Goal: Task Accomplishment & Management: Manage account settings

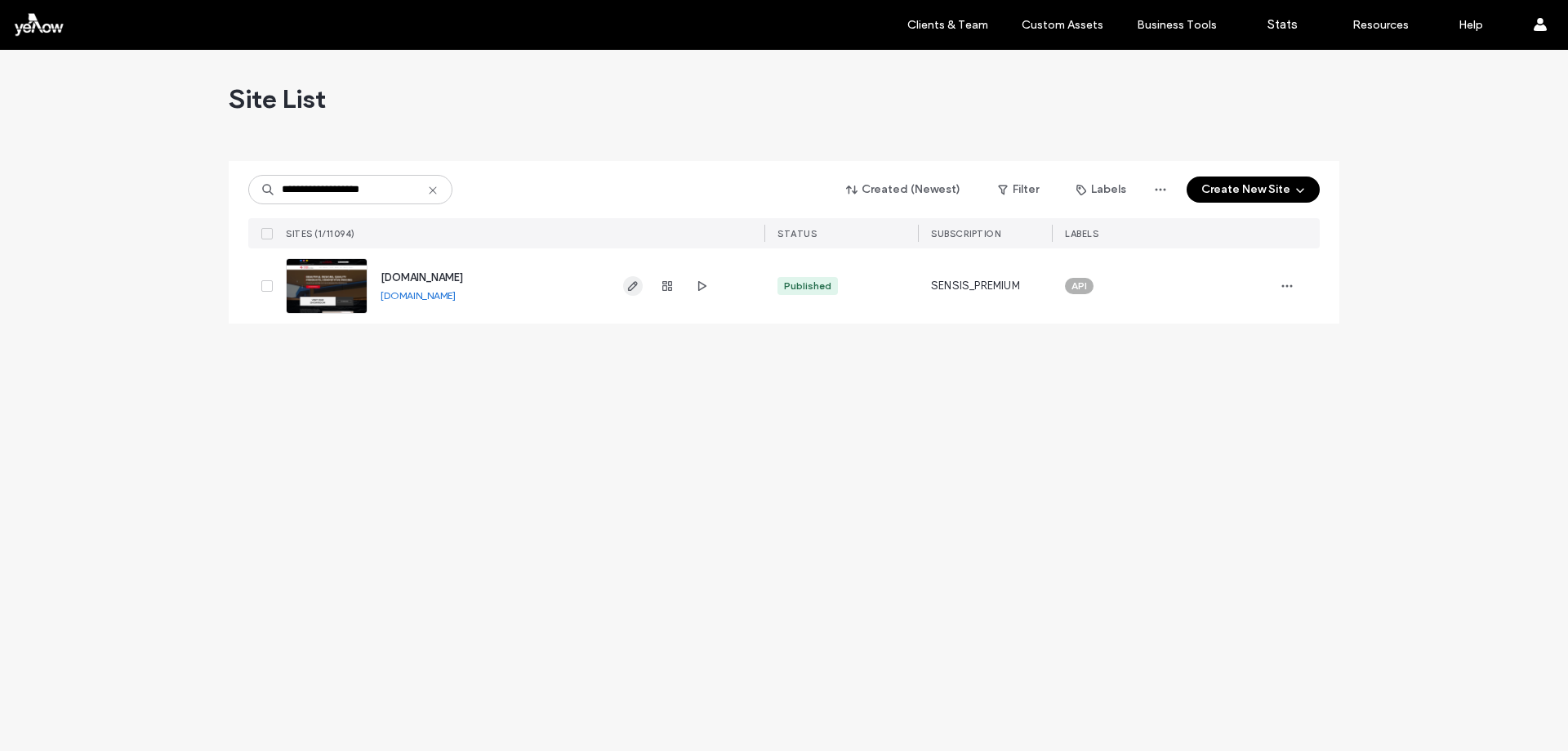
click at [631, 286] on use "button" at bounding box center [633, 286] width 10 height 10
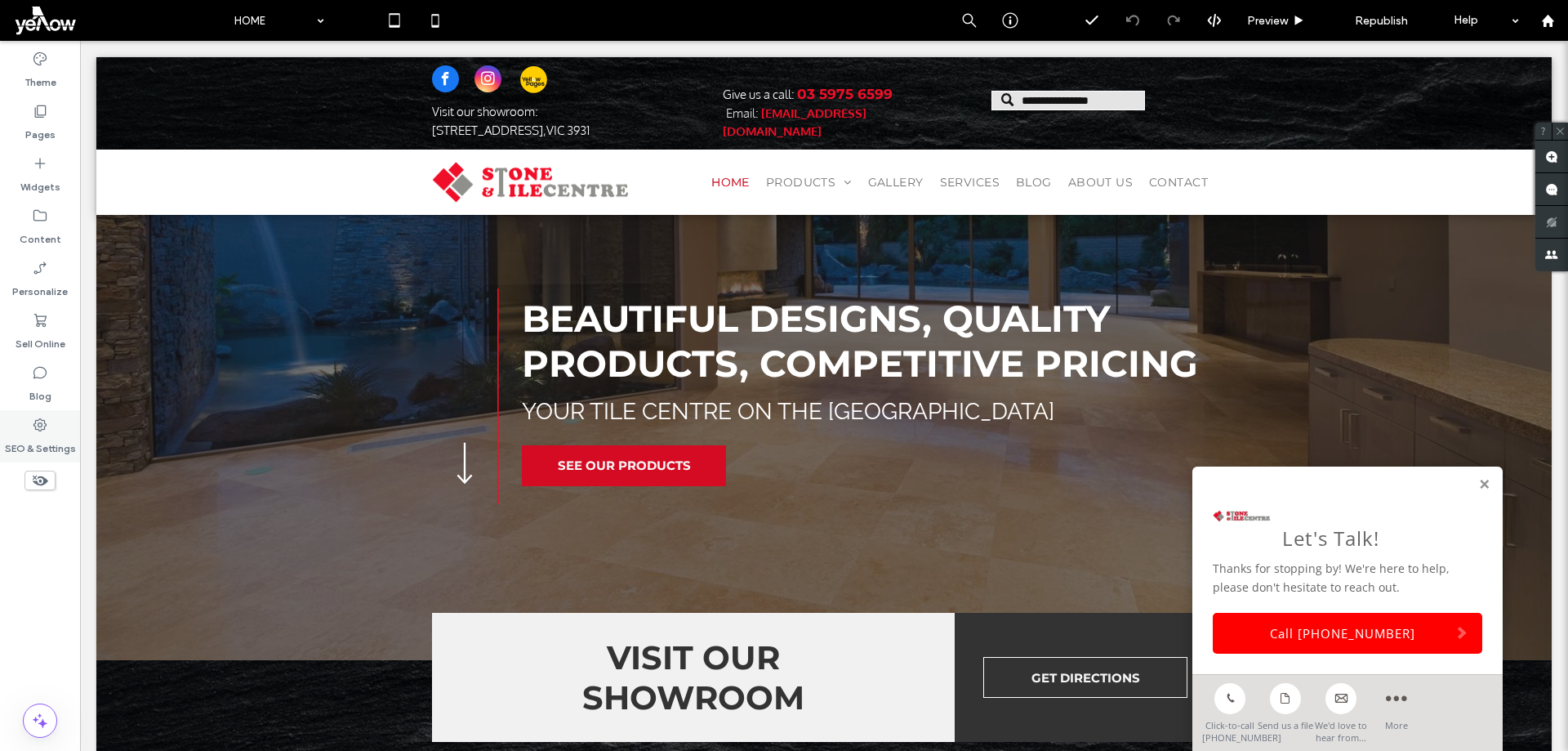
click at [47, 429] on icon at bounding box center [40, 425] width 16 height 16
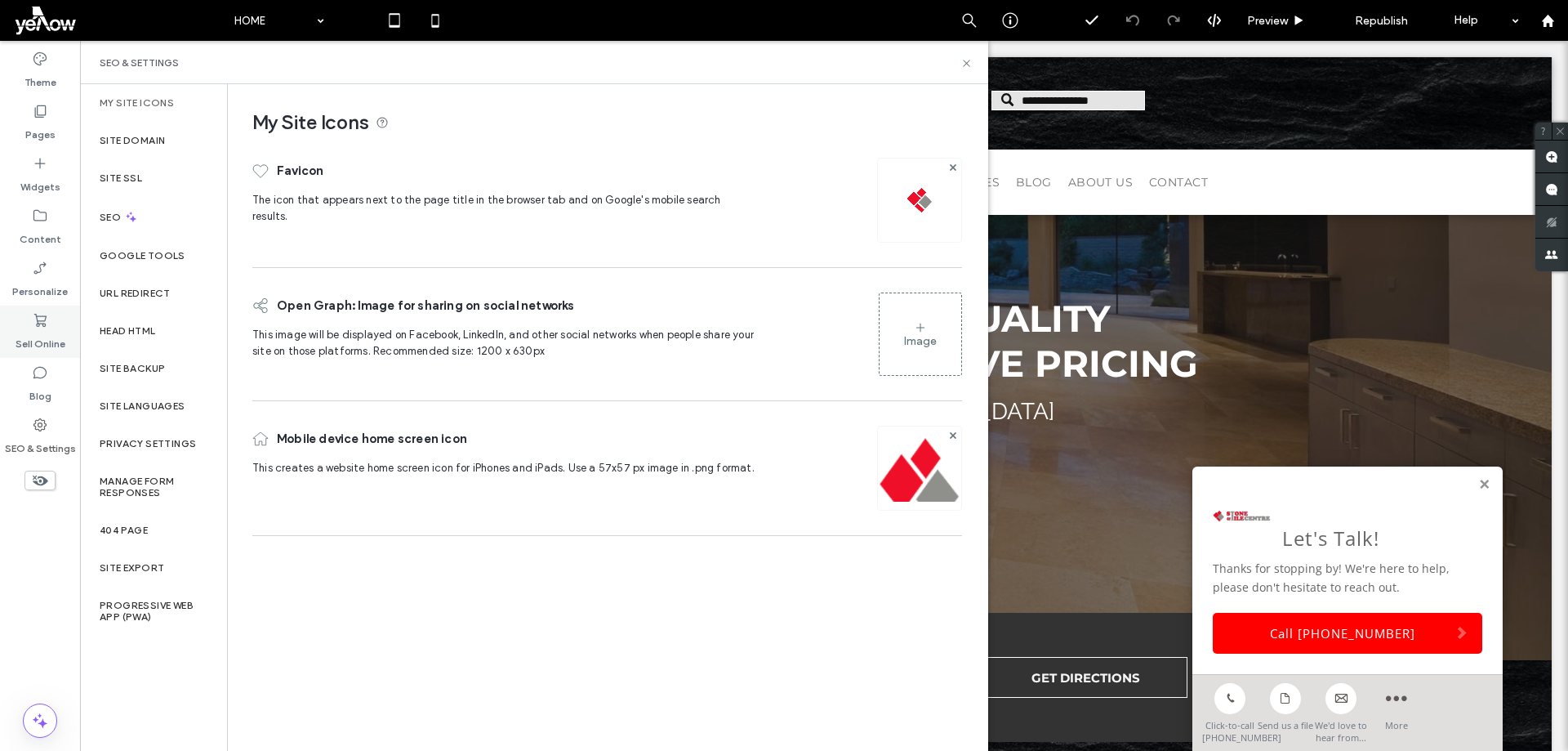
click at [23, 339] on label "Sell Online" at bounding box center [40, 340] width 49 height 23
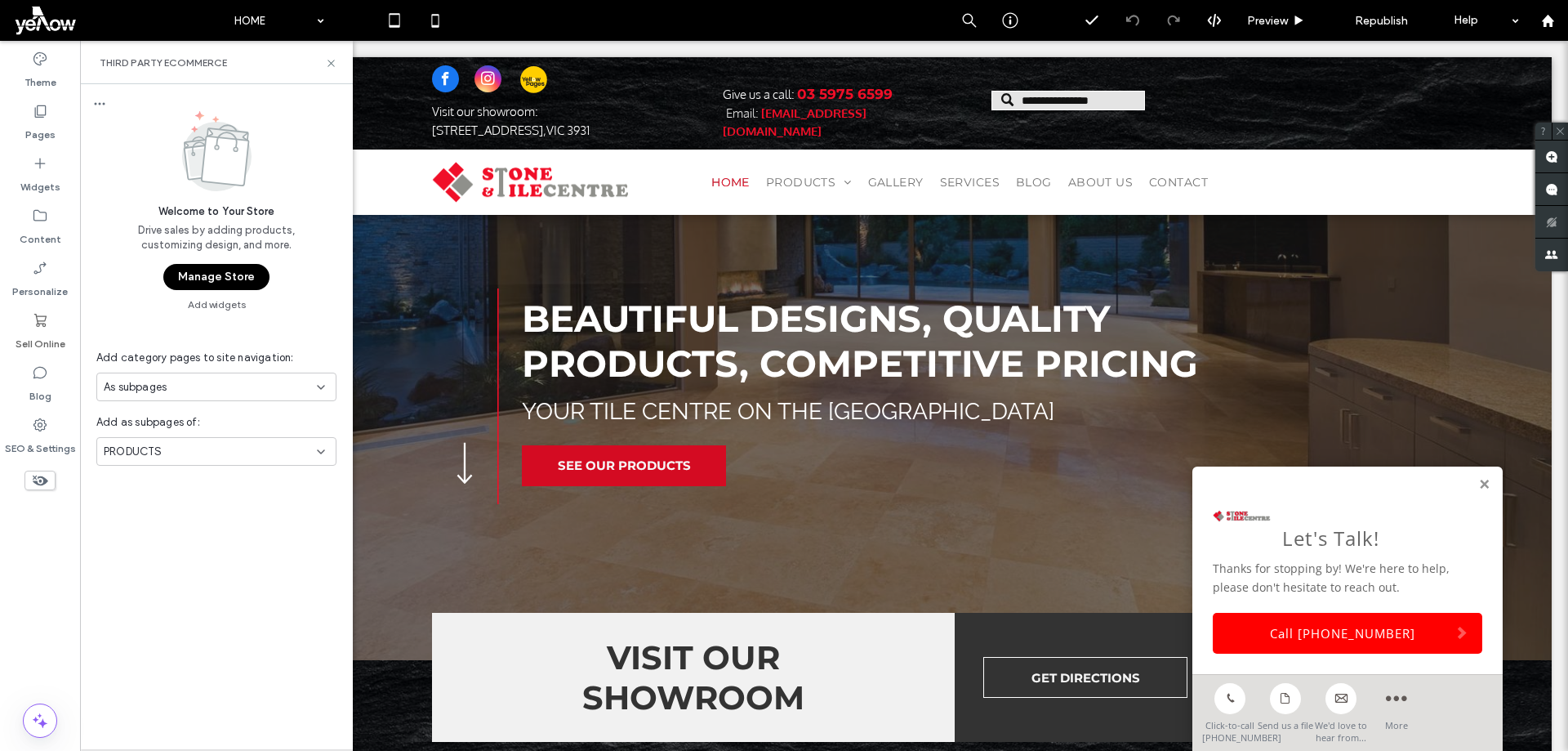
click at [236, 275] on button "Manage Store" at bounding box center [216, 277] width 106 height 26
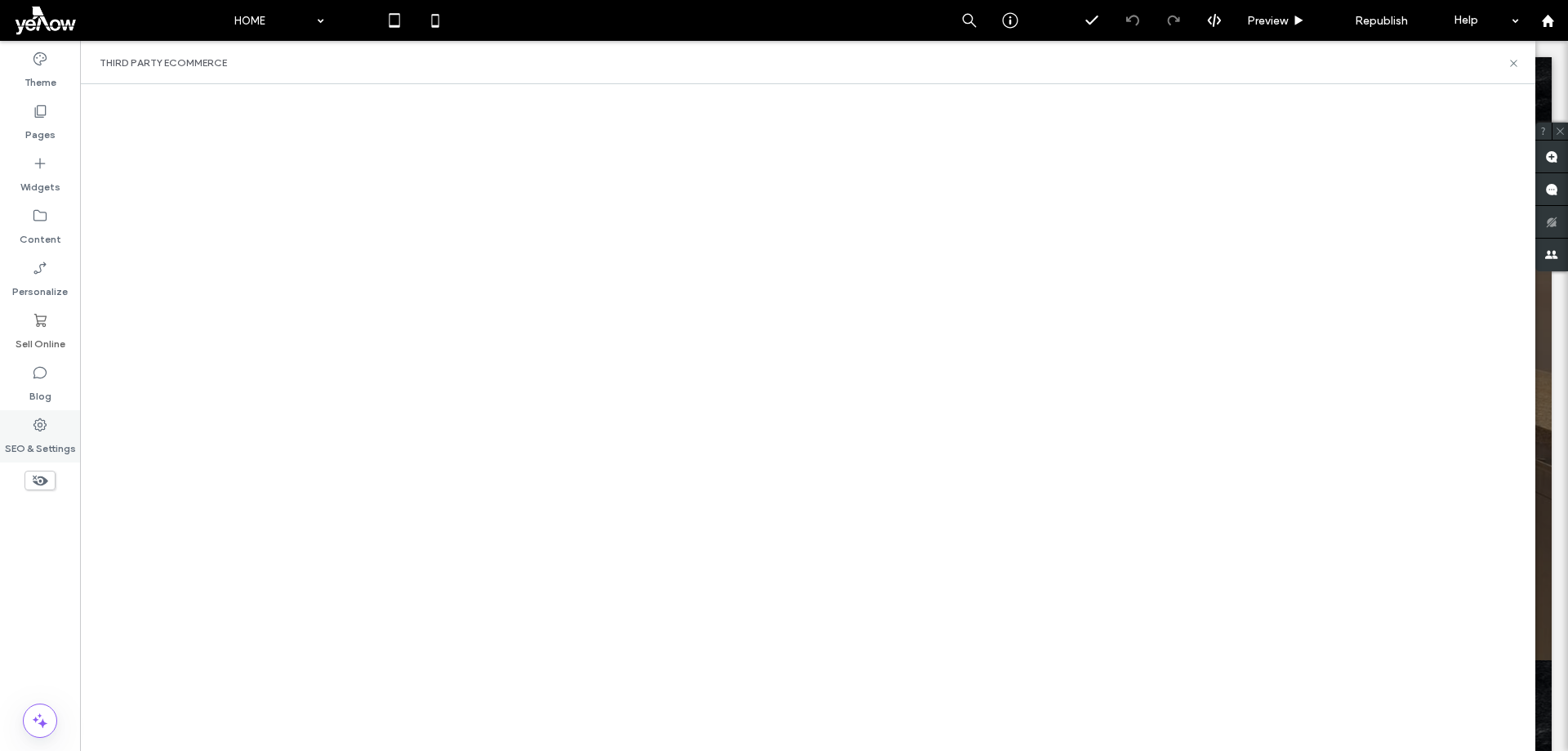
click at [44, 446] on label "SEO & Settings" at bounding box center [40, 444] width 71 height 23
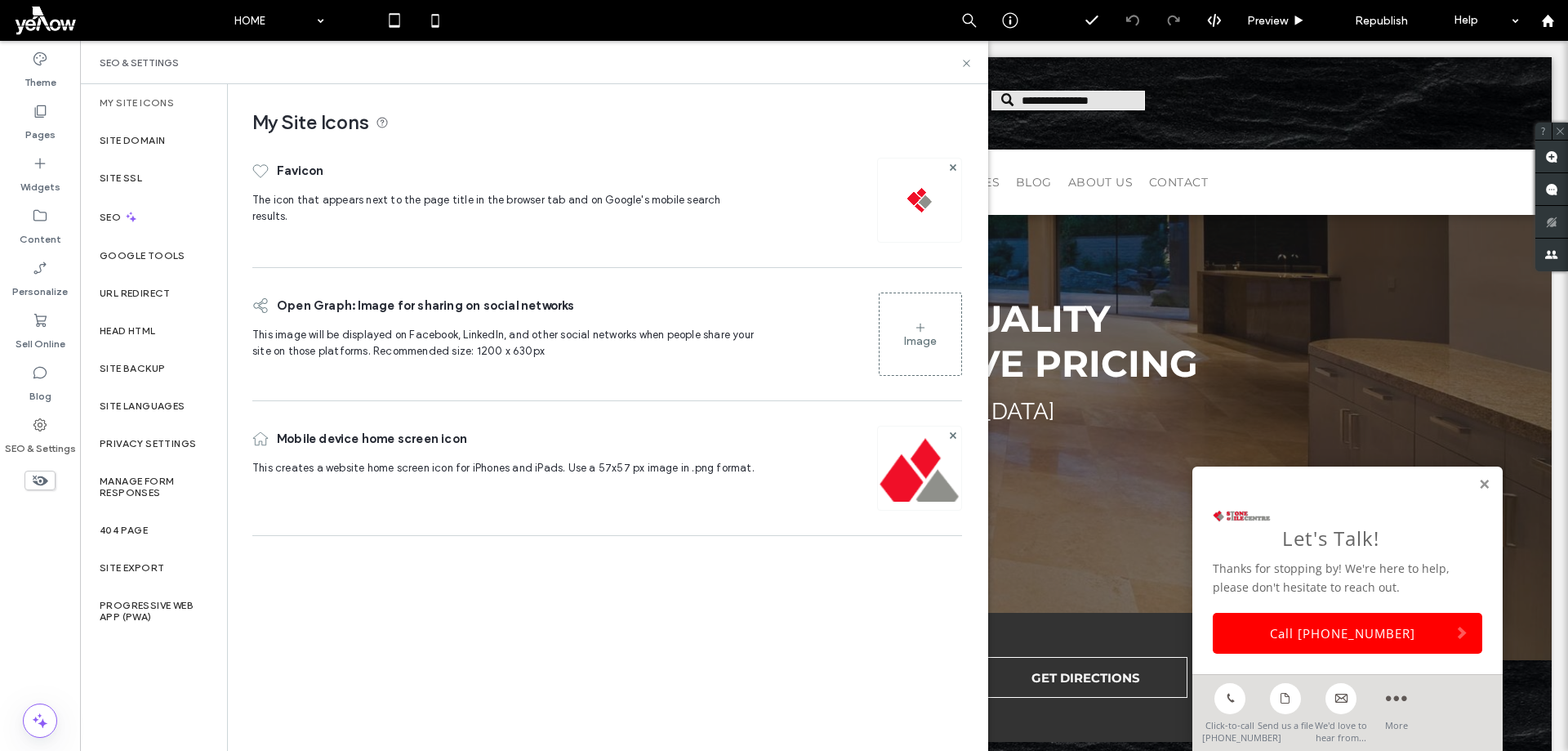
click at [39, 566] on div "Theme Pages Widgets Content Personalize Sell Online Blog SEO & Settings" at bounding box center [40, 396] width 80 height 710
click at [965, 63] on icon at bounding box center [967, 63] width 12 height 12
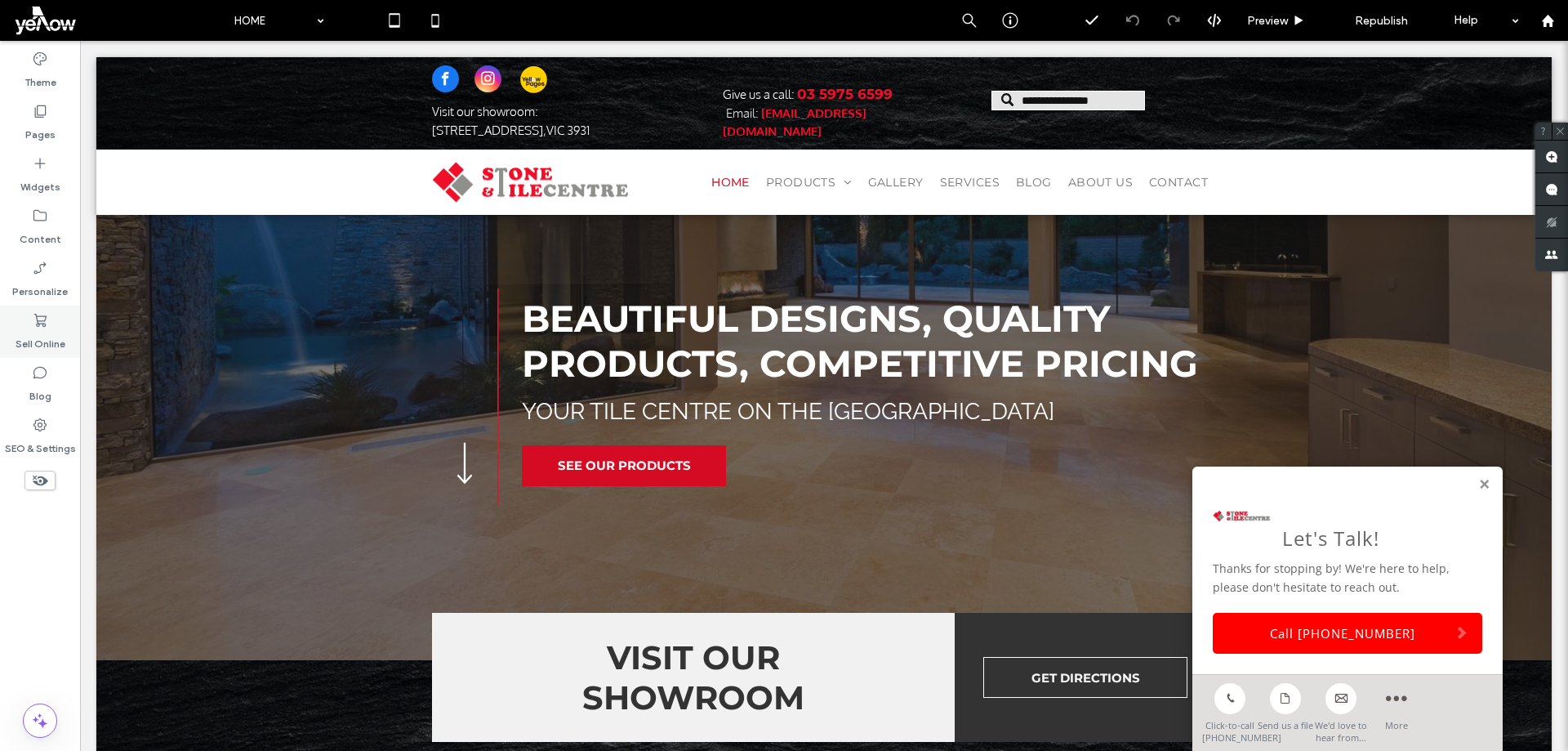
click at [54, 328] on div "Sell Online" at bounding box center [40, 331] width 80 height 52
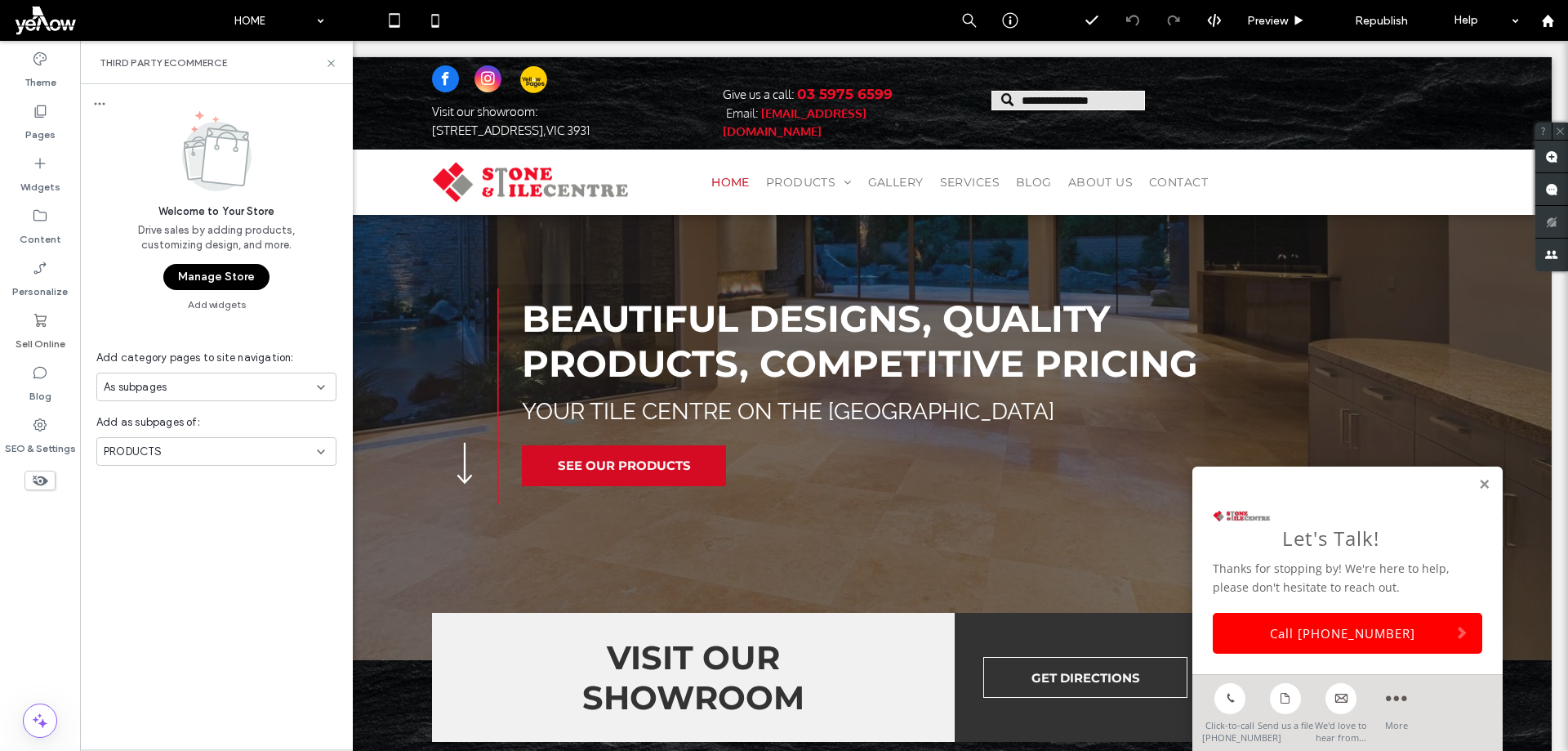
click at [207, 276] on button "Manage Store" at bounding box center [216, 277] width 106 height 26
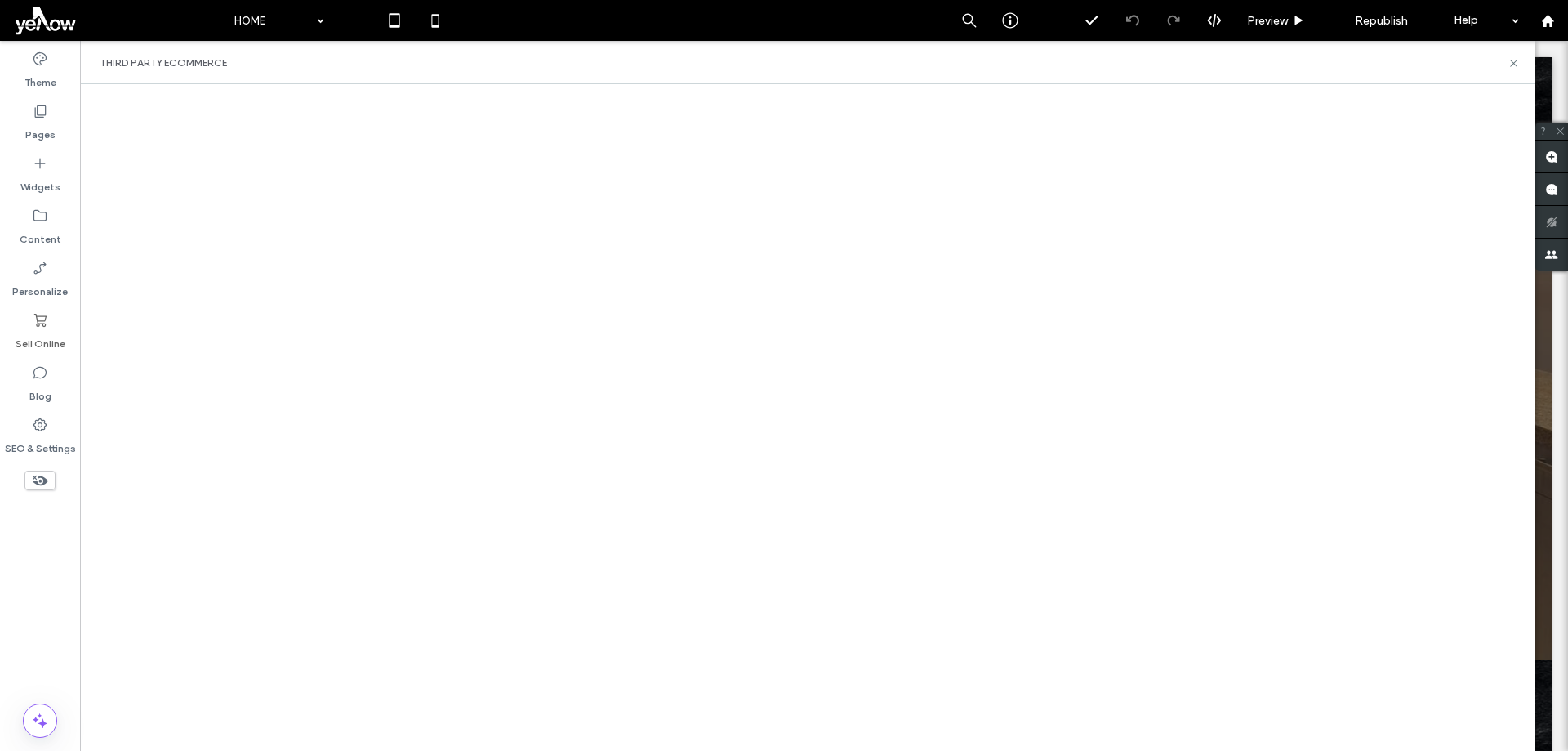
click at [53, 588] on div "Theme Pages Widgets Content Personalize Sell Online Blog SEO & Settings" at bounding box center [40, 396] width 80 height 710
drag, startPoint x: 43, startPoint y: 612, endPoint x: 80, endPoint y: 523, distance: 96.4
click at [44, 611] on div "Theme Pages Widgets Content Personalize Sell Online Blog SEO & Settings" at bounding box center [40, 396] width 80 height 710
click at [47, 595] on div "Theme Pages Widgets Content Personalize Sell Online Blog SEO & Settings" at bounding box center [40, 396] width 80 height 710
click at [56, 318] on div "Sell Online" at bounding box center [40, 331] width 80 height 52
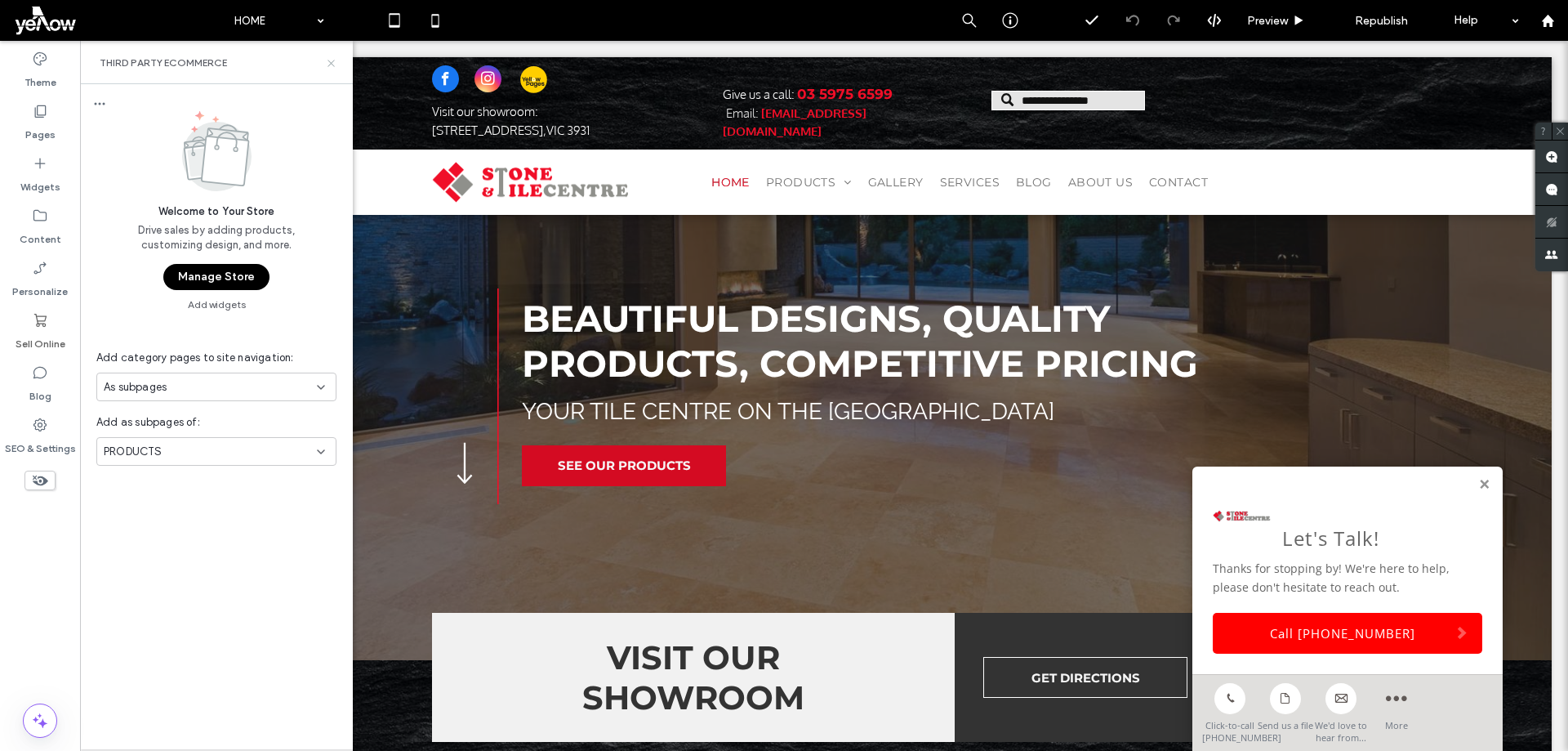
click at [333, 61] on use at bounding box center [331, 63] width 7 height 7
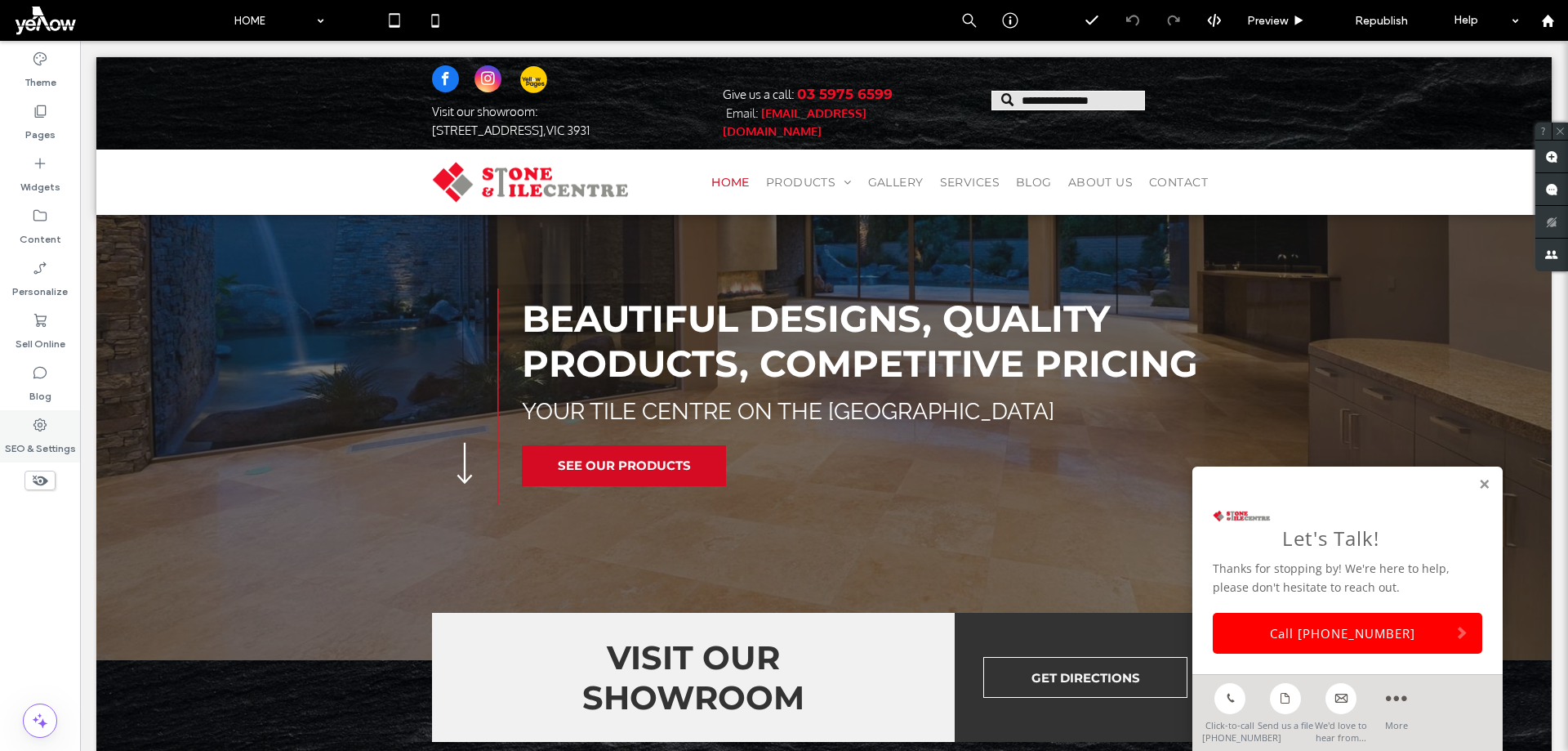
click at [54, 441] on label "SEO & Settings" at bounding box center [40, 444] width 71 height 23
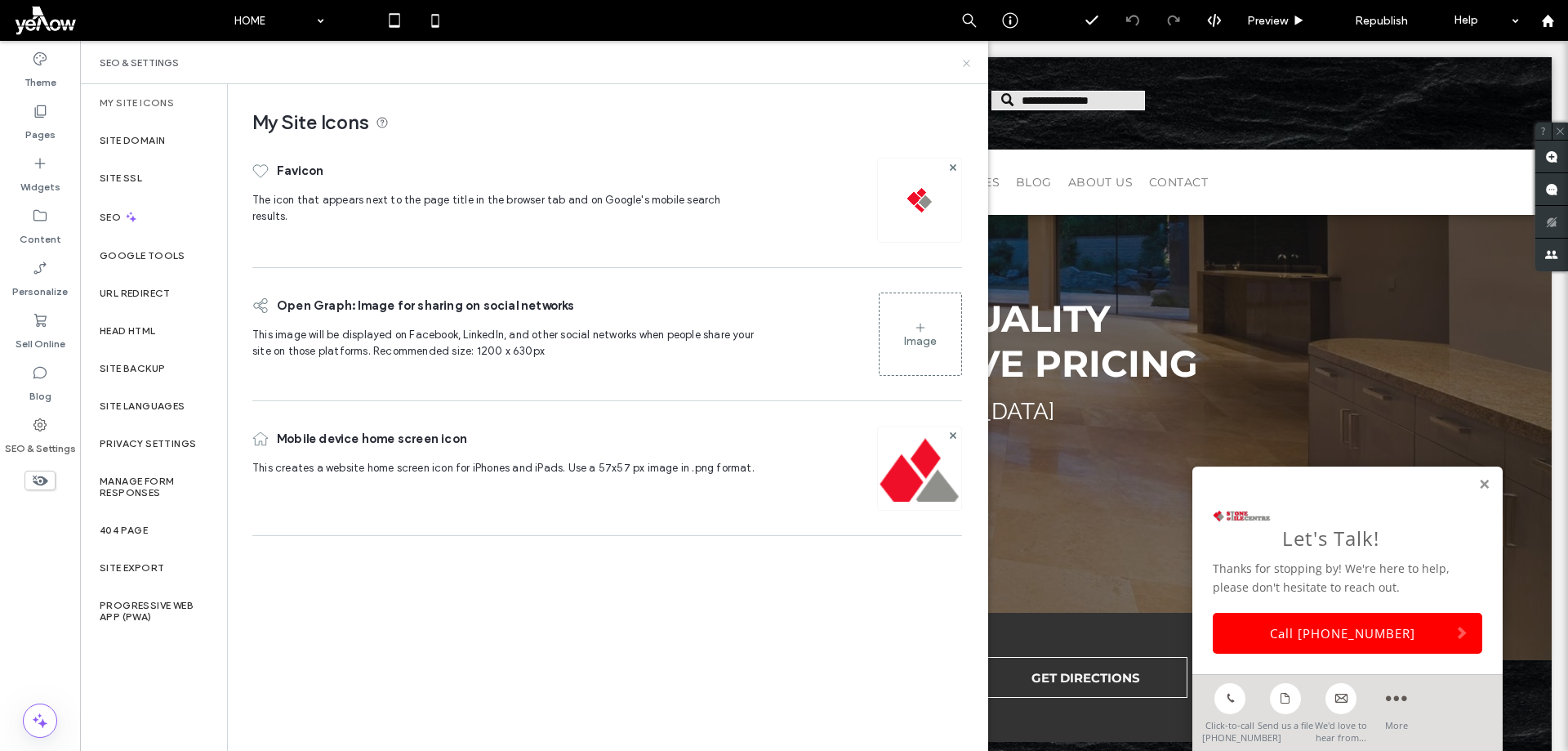
click at [972, 62] on icon at bounding box center [967, 63] width 12 height 12
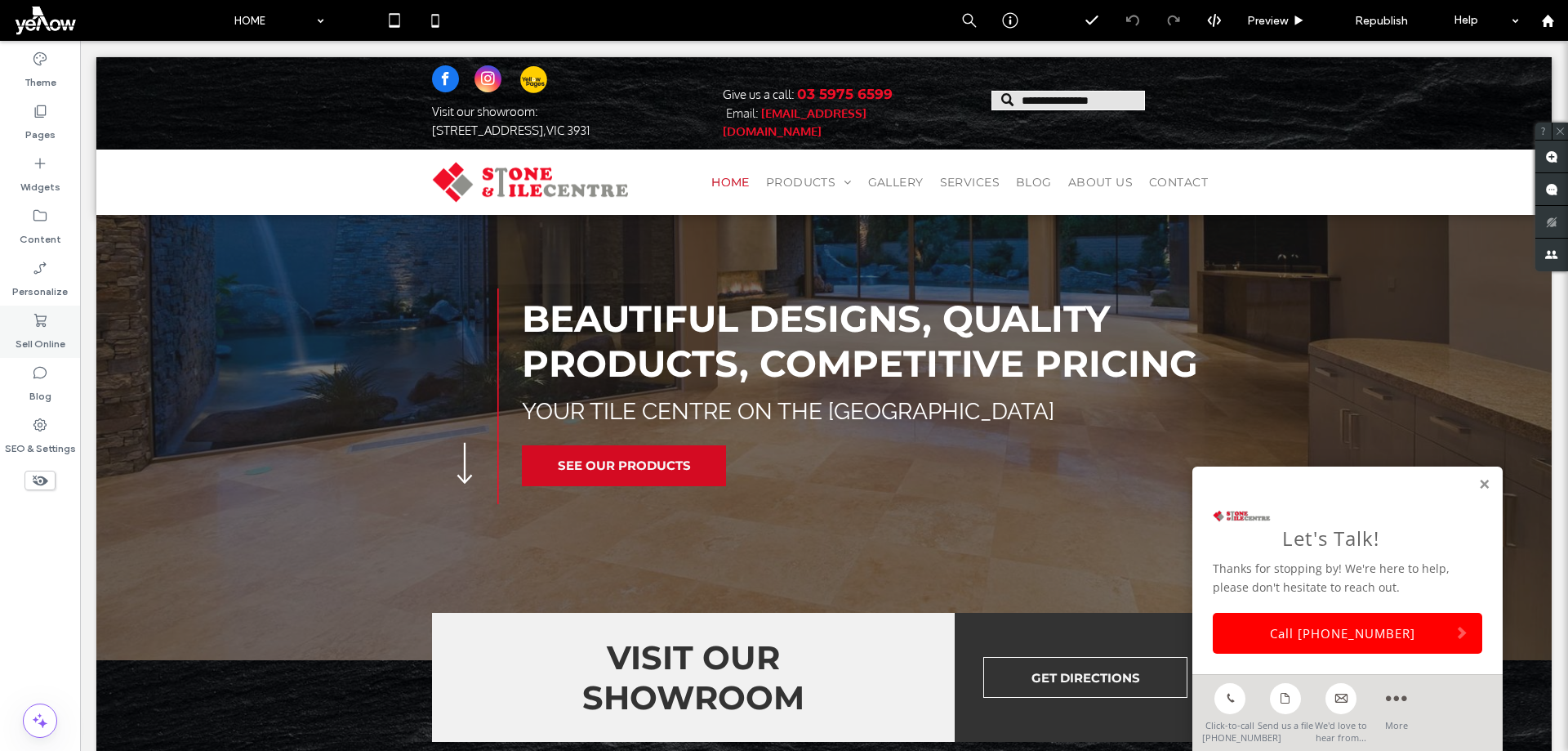
click at [39, 331] on label "Sell Online" at bounding box center [40, 340] width 49 height 23
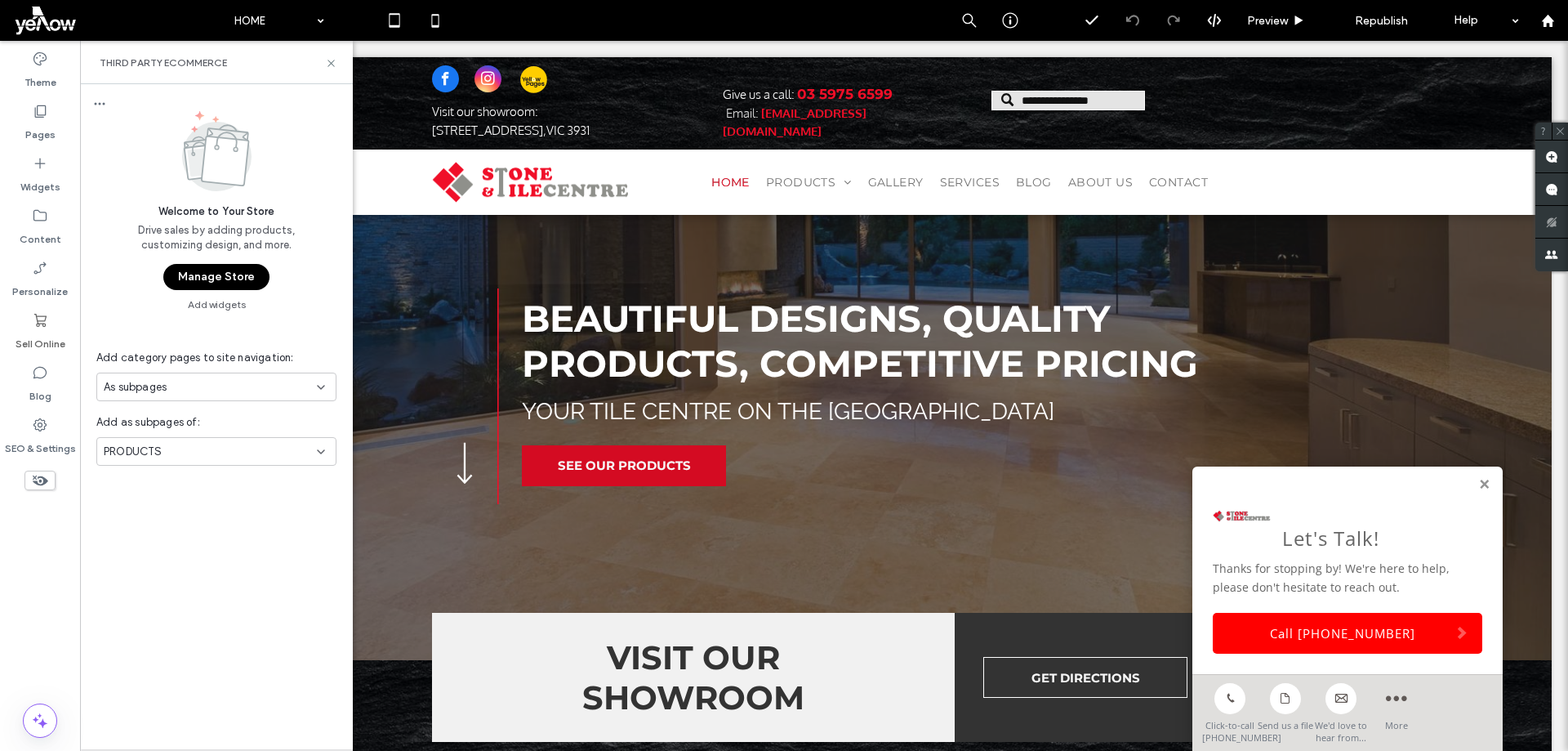
click at [242, 281] on button "Manage Store" at bounding box center [216, 277] width 106 height 26
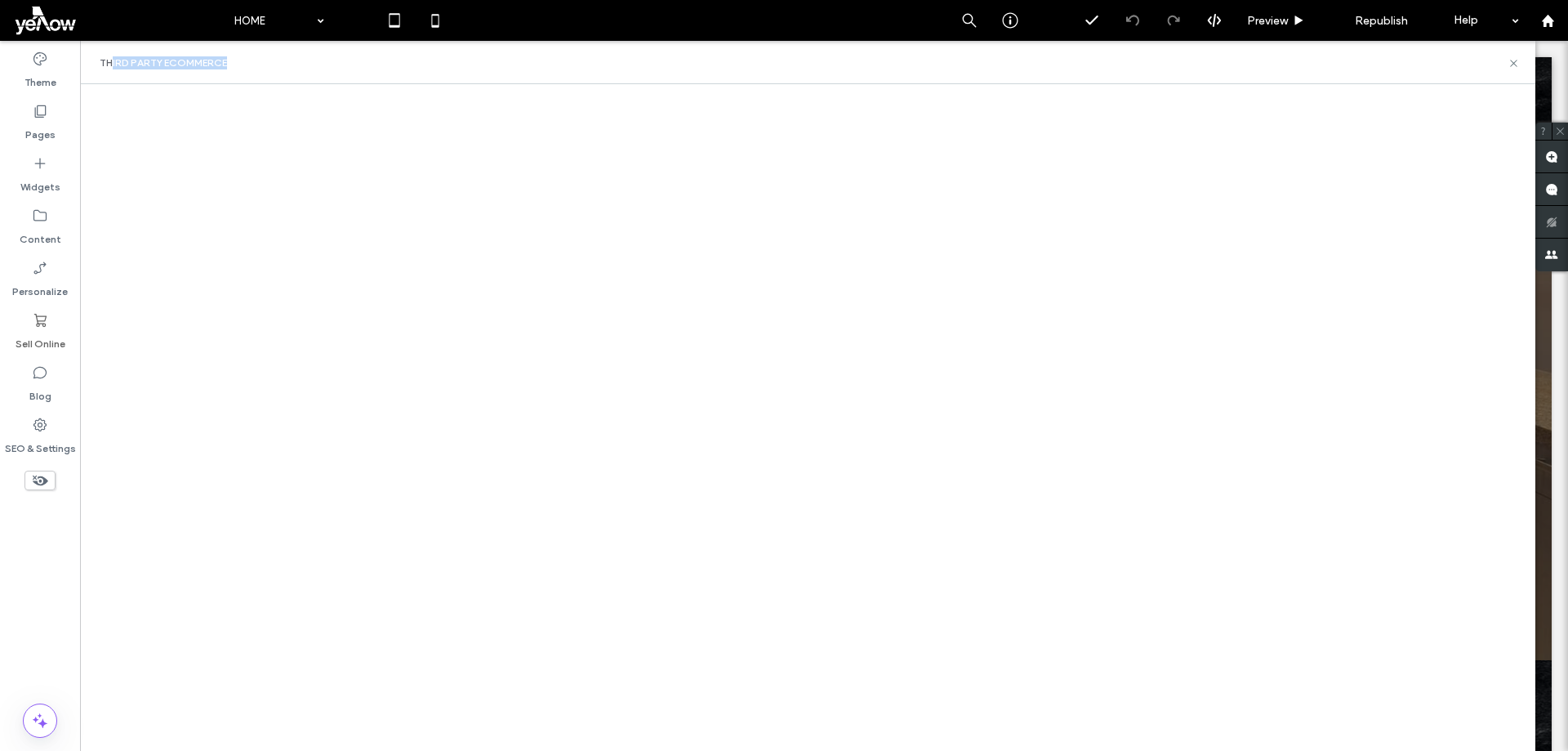
drag, startPoint x: 110, startPoint y: 64, endPoint x: 246, endPoint y: 58, distance: 136.1
click at [246, 58] on div "Third Party eCommerce" at bounding box center [807, 63] width 1455 height 44
click at [1511, 67] on icon at bounding box center [1514, 63] width 12 height 12
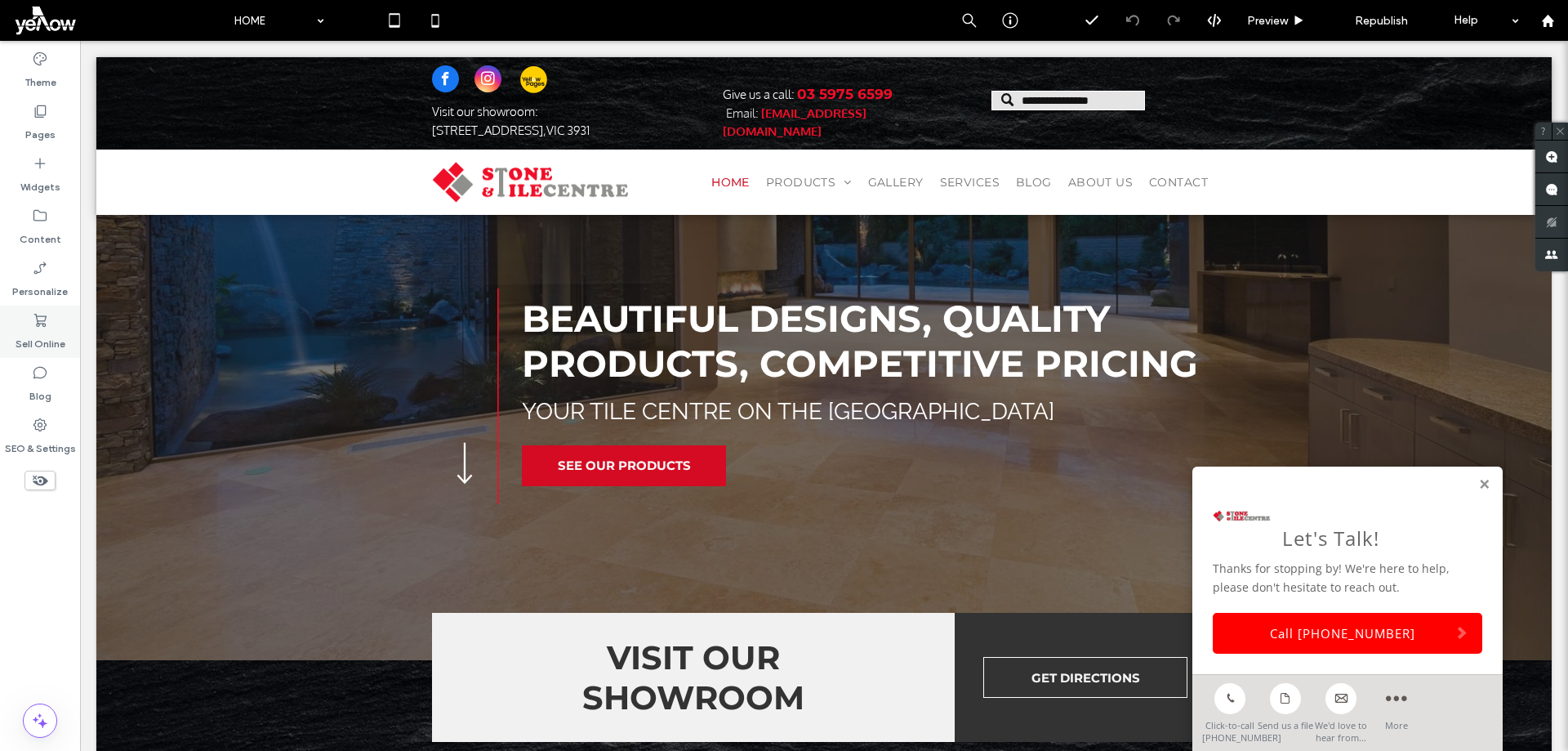
click at [55, 338] on label "Sell Online" at bounding box center [40, 340] width 49 height 23
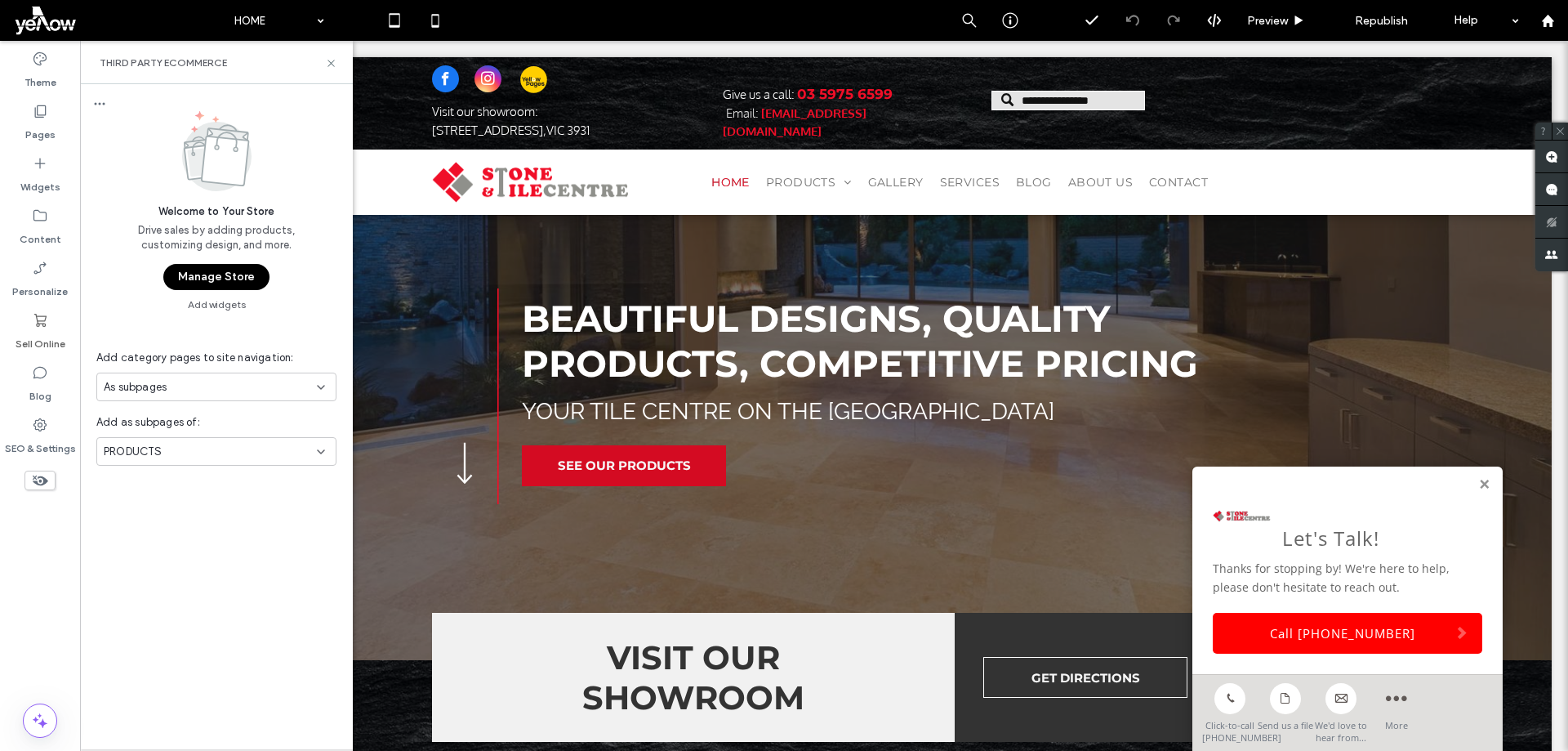
click at [199, 267] on button "Manage Store" at bounding box center [216, 277] width 106 height 26
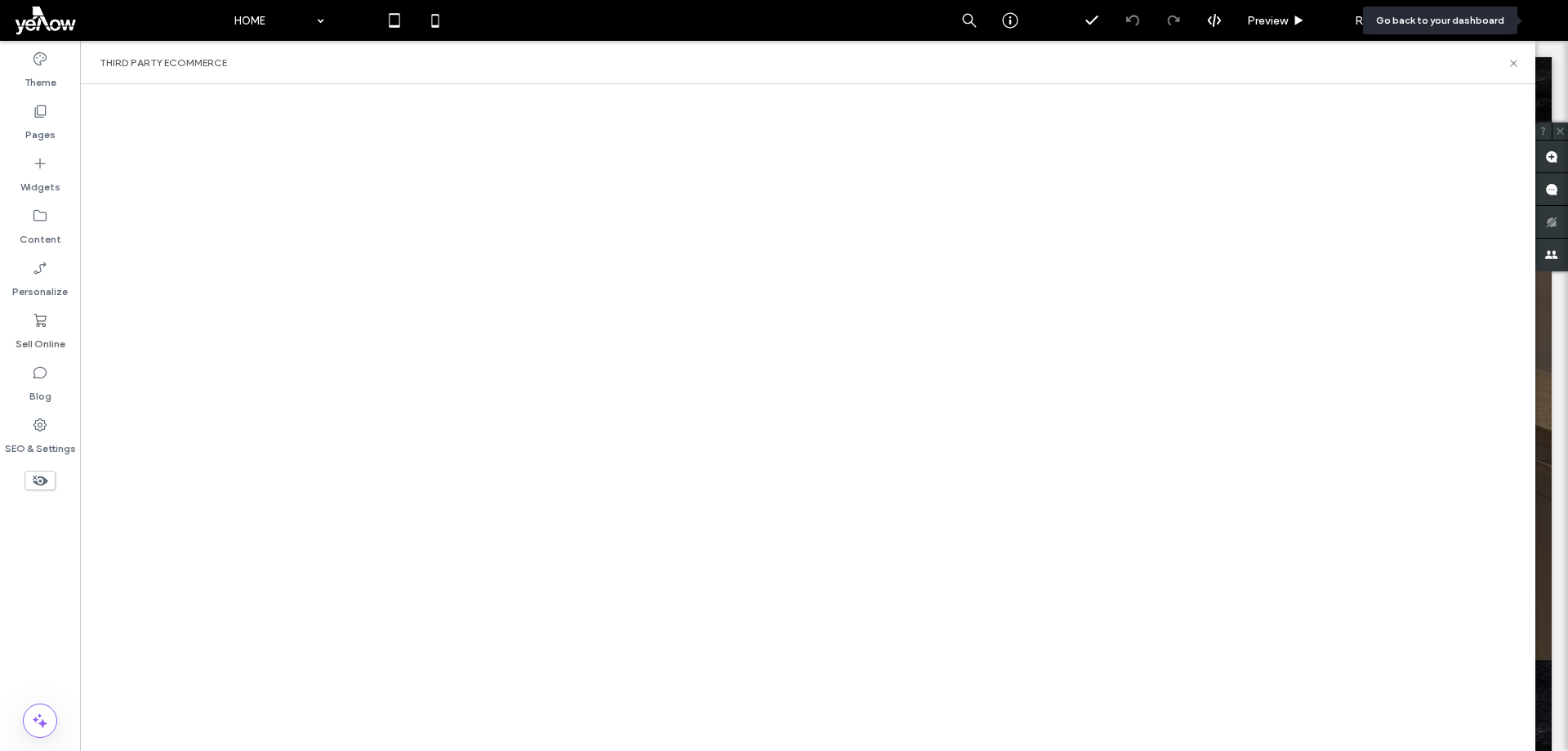
click at [1542, 16] on icon at bounding box center [1548, 21] width 14 height 14
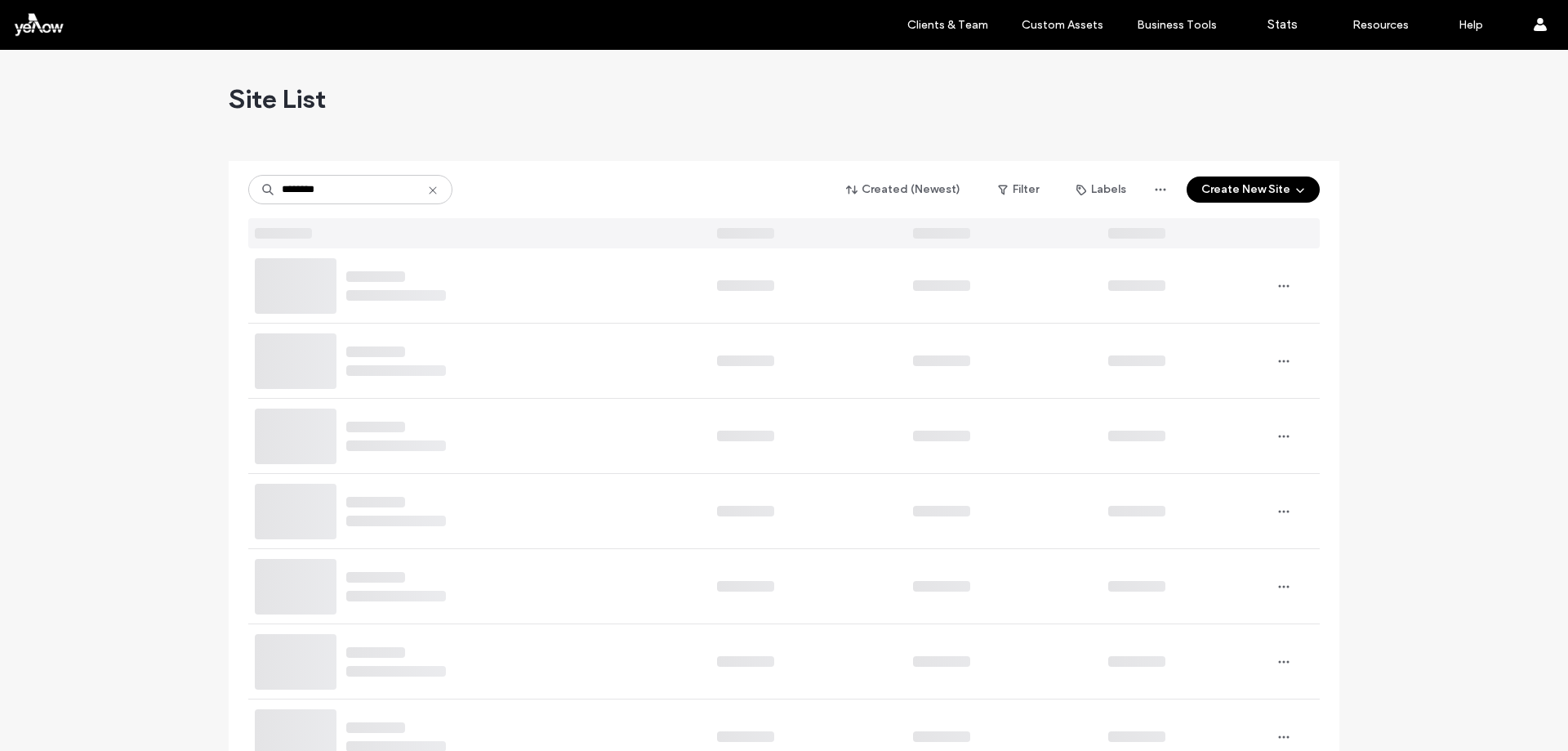
click at [475, 181] on div "******** Created (Newest) Filter Labels Create New Site" at bounding box center [784, 190] width 1072 height 31
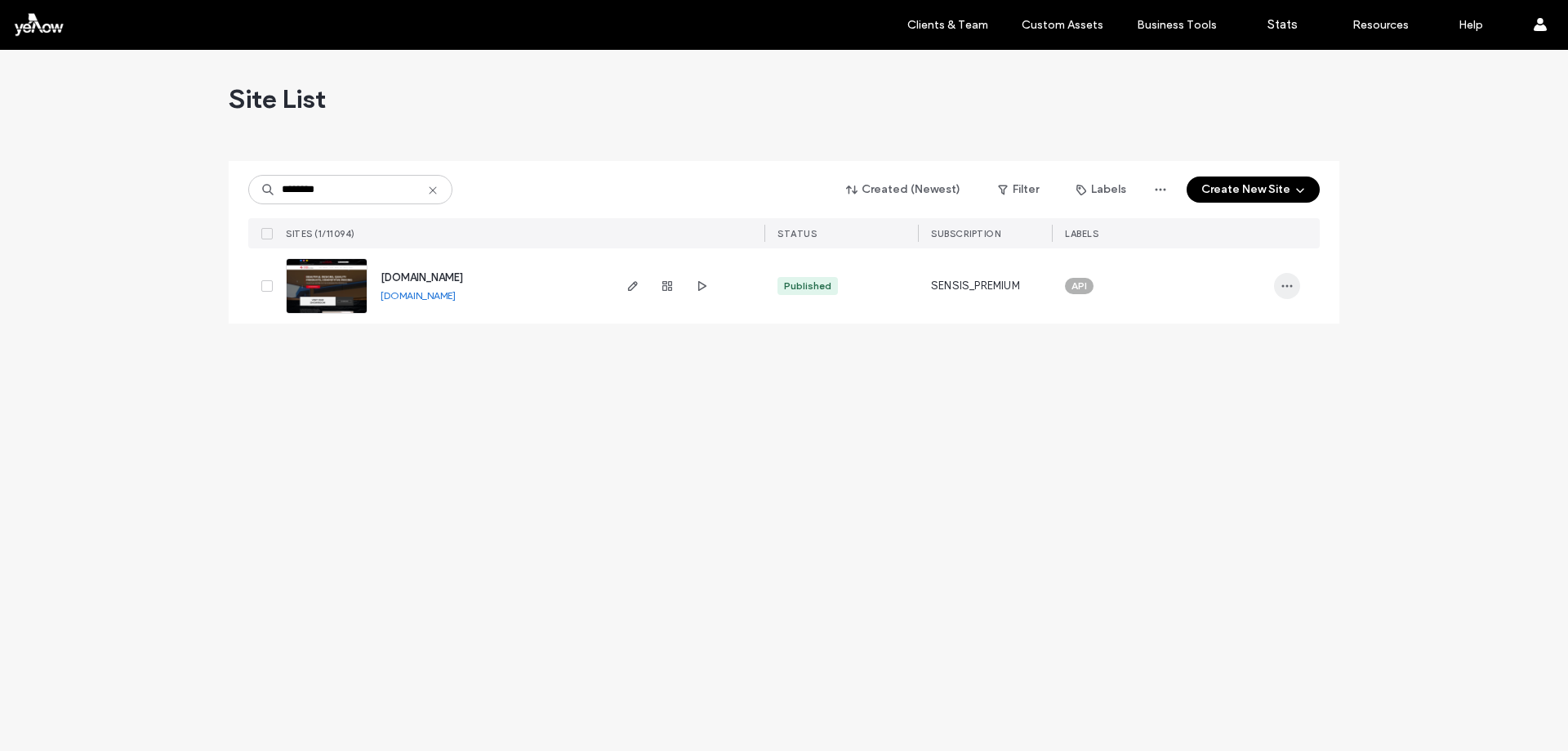
click at [1287, 286] on use "button" at bounding box center [1287, 286] width 11 height 2
click at [1199, 451] on span "Site Dashboard" at bounding box center [1224, 453] width 78 height 16
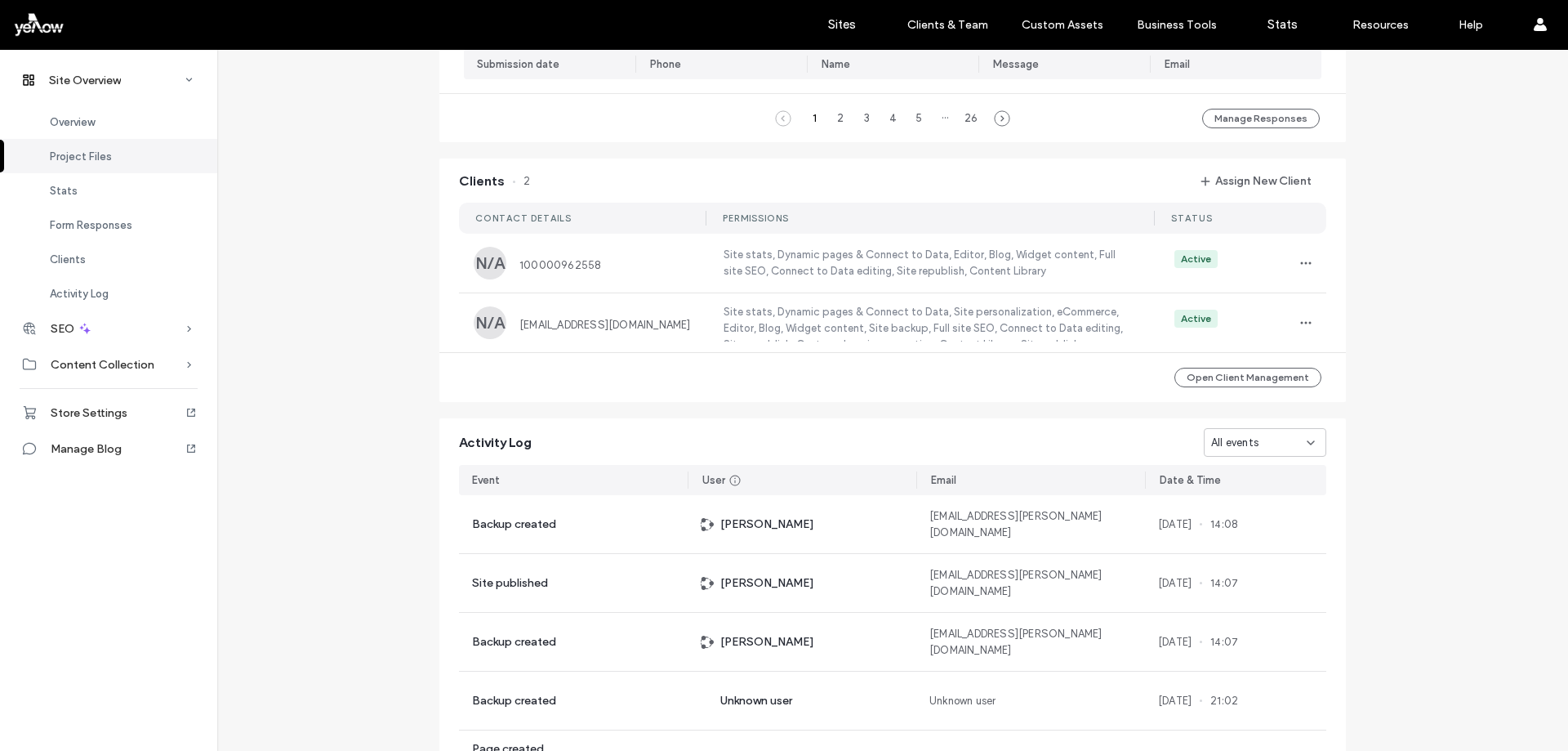
scroll to position [1563, 0]
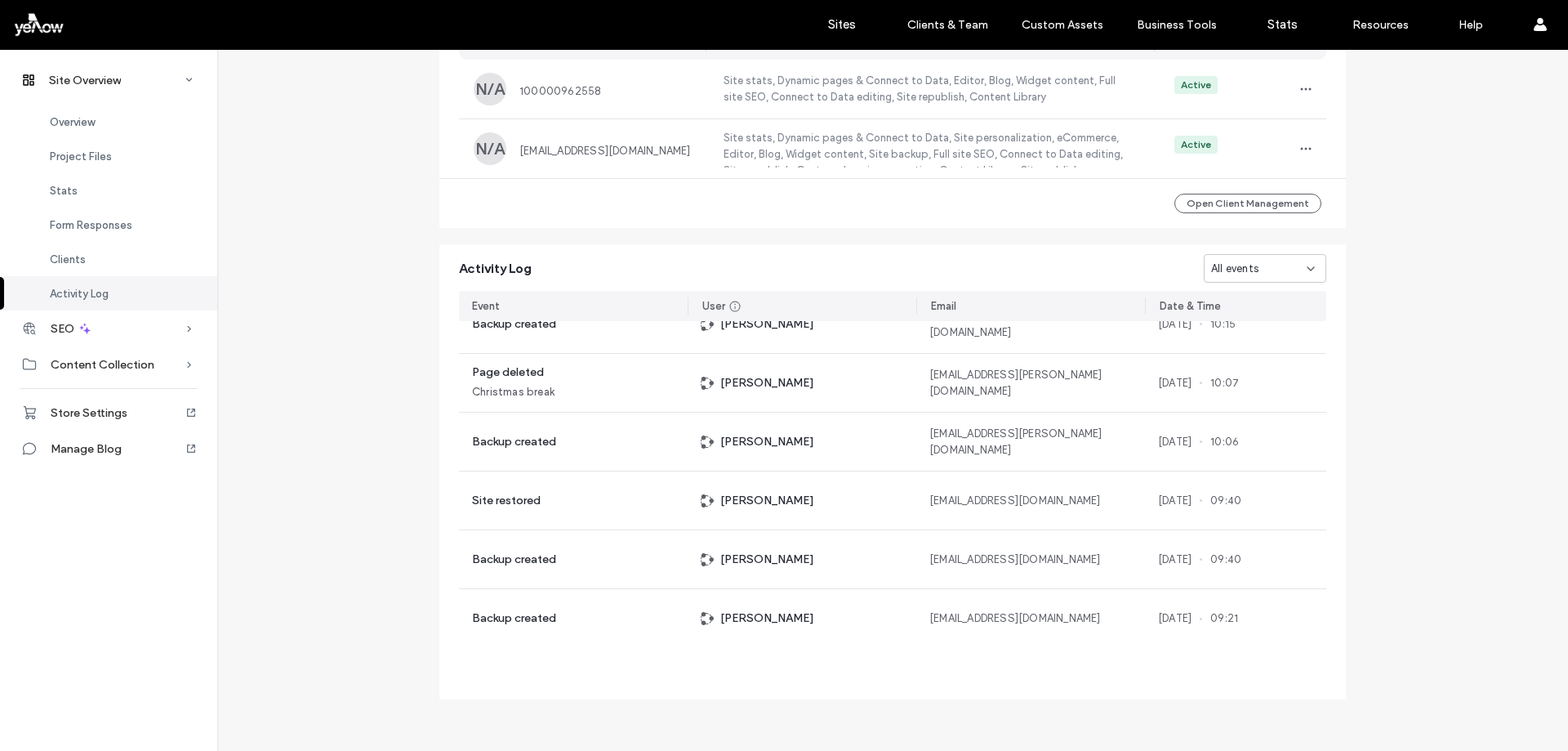
scroll to position [899, 0]
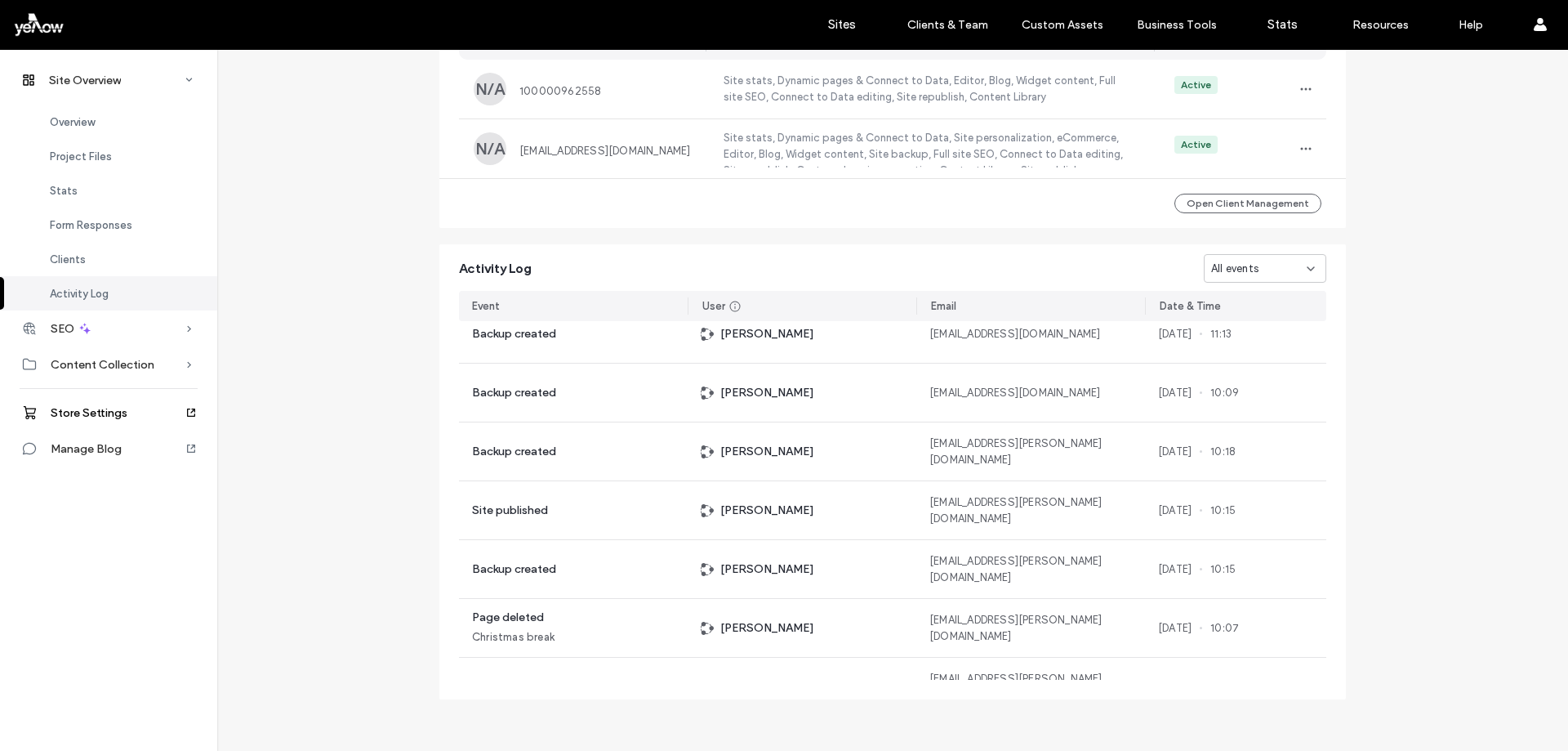
click at [87, 413] on span "Store Settings" at bounding box center [88, 413] width 77 height 14
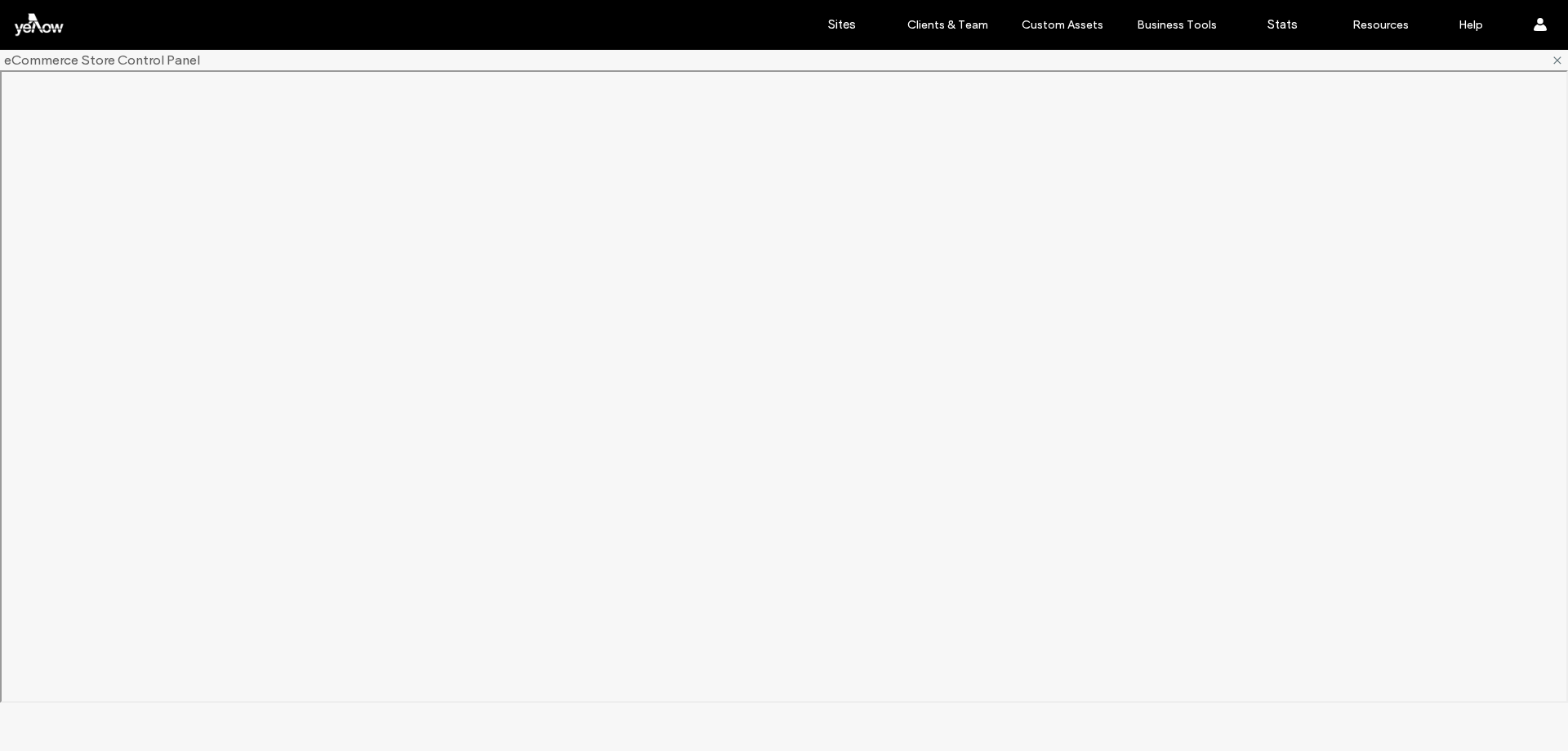
scroll to position [0, 0]
